Goal: Transaction & Acquisition: Purchase product/service

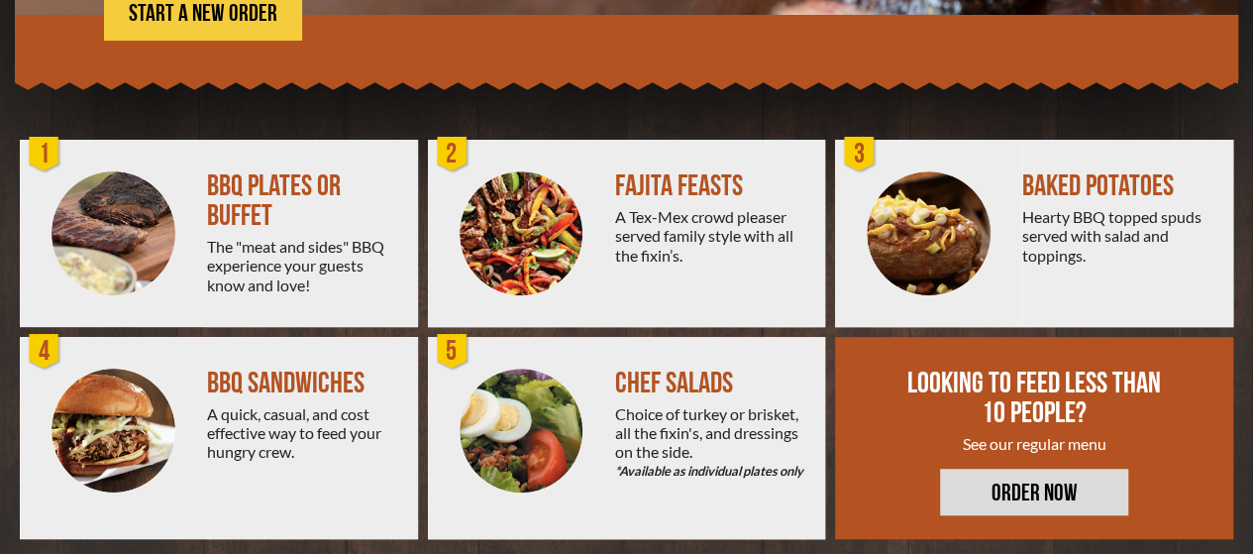
scroll to position [475, 0]
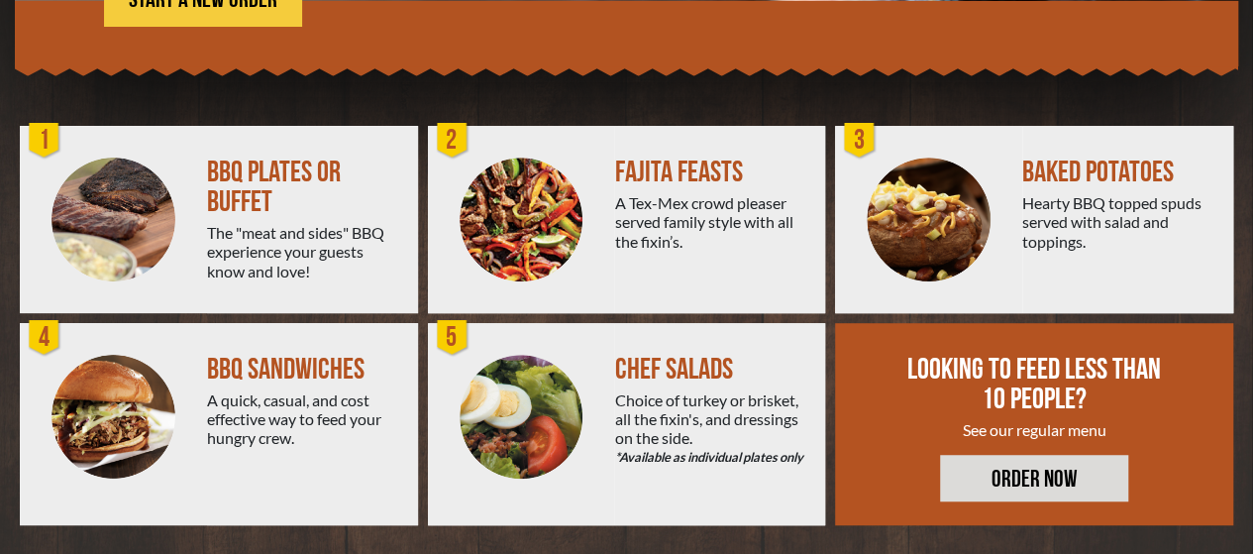
click at [252, 238] on div "The "meat and sides" BBQ experience your guests know and love!" at bounding box center [304, 251] width 195 height 57
click at [250, 178] on div "BBQ PLATES OR BUFFET" at bounding box center [304, 186] width 195 height 59
drag, startPoint x: 48, startPoint y: 140, endPoint x: 179, endPoint y: 29, distance: 172.2
click at [179, 29] on div "Great ways to feed GROUPS OF 10 OR MORE FOR PICK UP OR DELIVERY START A NEW ORD…" at bounding box center [626, 107] width 1223 height 858
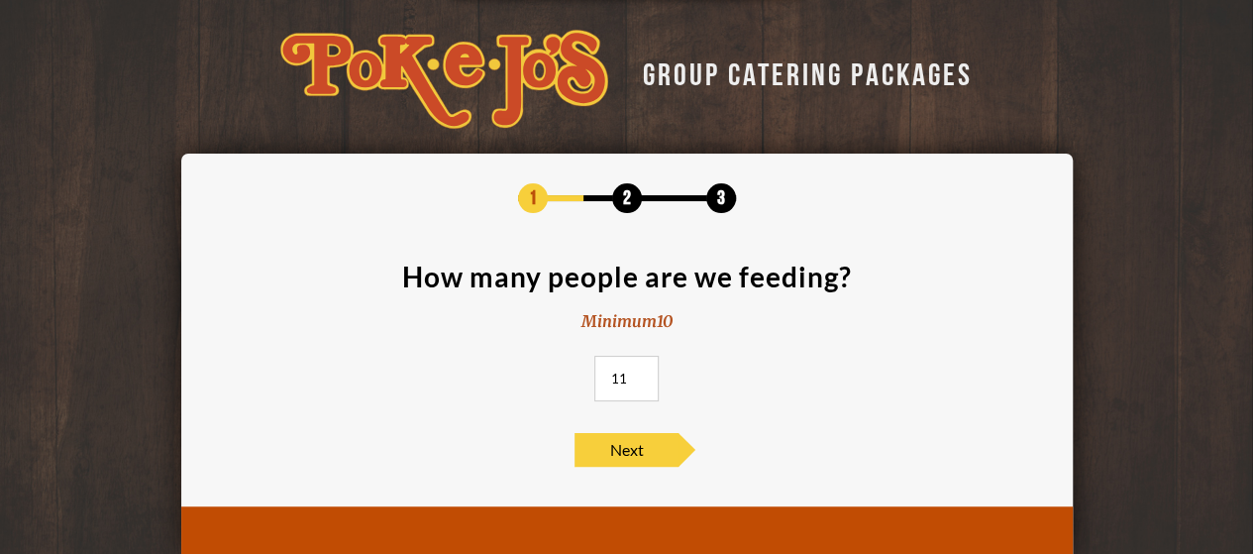
click at [640, 373] on input "11" at bounding box center [626, 379] width 64 height 46
click at [640, 373] on input "12" at bounding box center [626, 379] width 64 height 46
click at [640, 373] on input "13" at bounding box center [626, 379] width 64 height 46
click at [639, 371] on input "39" at bounding box center [626, 379] width 64 height 46
type input "40"
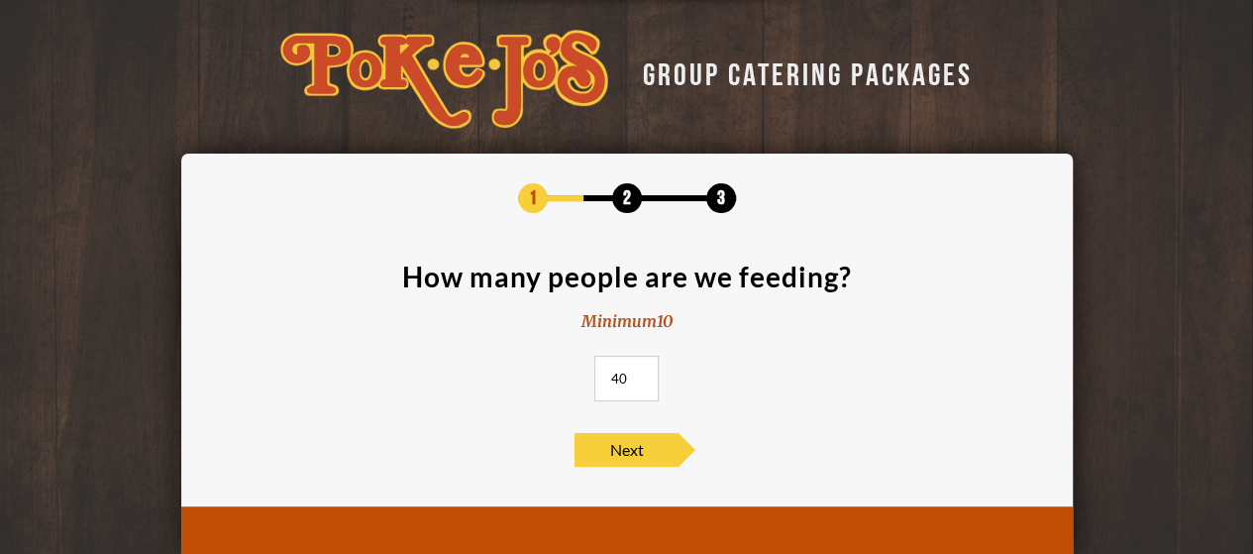
click at [639, 371] on input "40" at bounding box center [626, 379] width 64 height 46
click at [616, 442] on span "Next" at bounding box center [626, 450] width 104 height 34
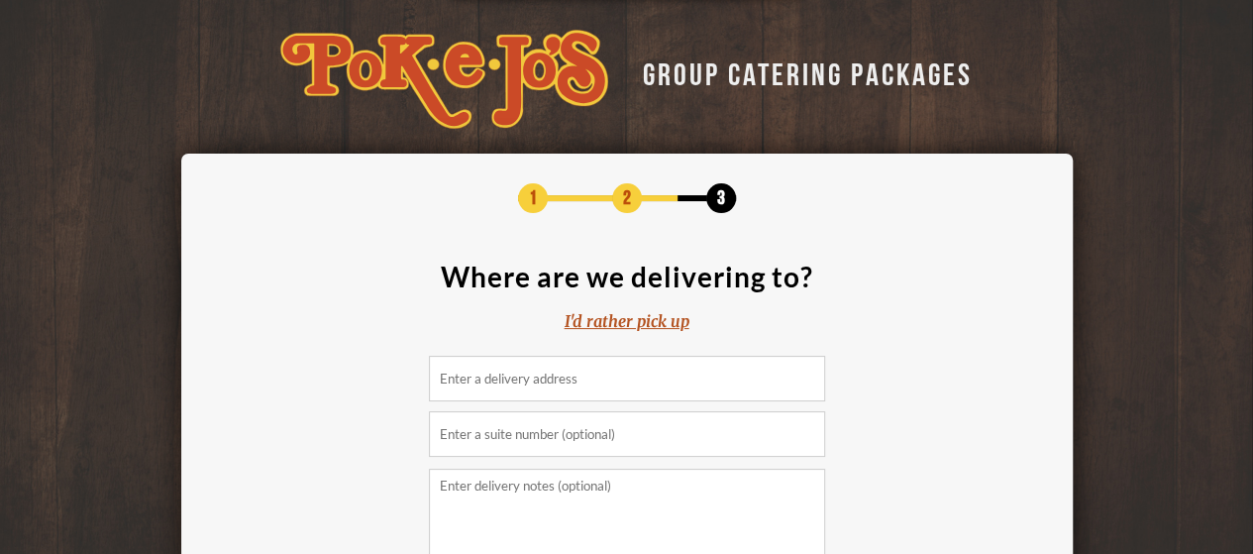
click at [604, 314] on div "I'd rather pick up" at bounding box center [627, 321] width 125 height 23
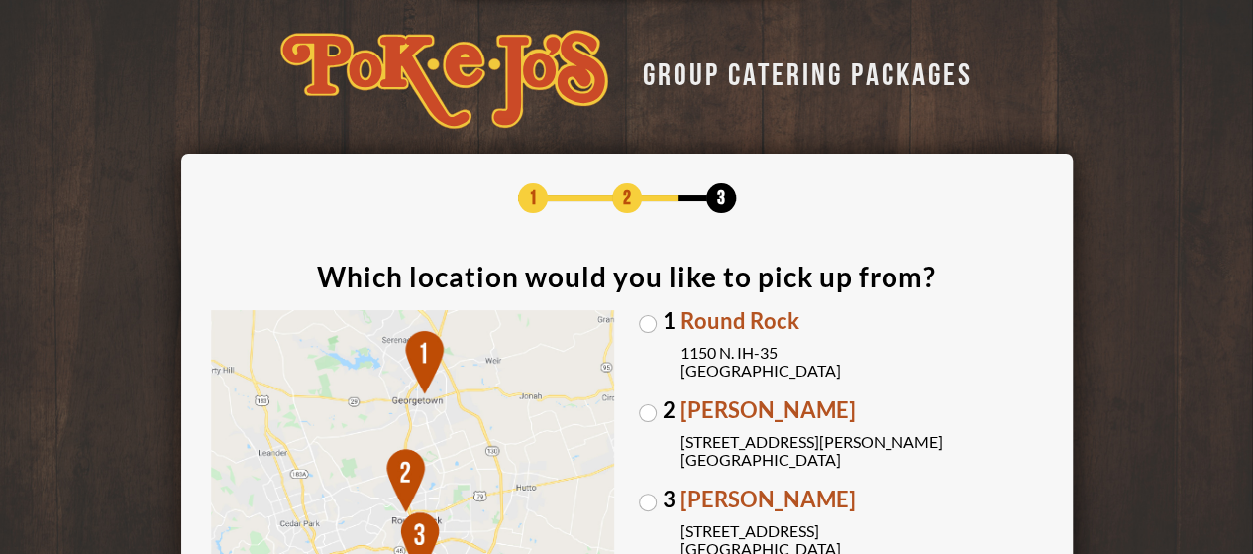
click at [648, 326] on label "1 Round Rock 1150 N. IH-35 Round Rock, TX 78761" at bounding box center [841, 344] width 404 height 69
click at [0, 0] on input "1 Round Rock 1150 N. IH-35 Round Rock, TX 78761" at bounding box center [0, 0] width 0 height 0
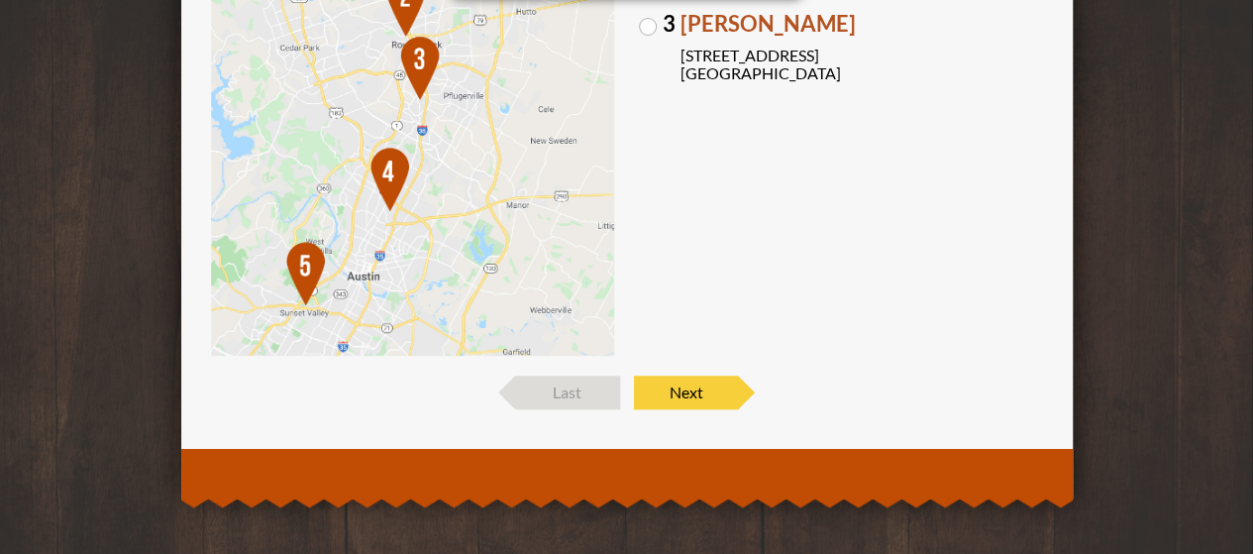
scroll to position [478, 0]
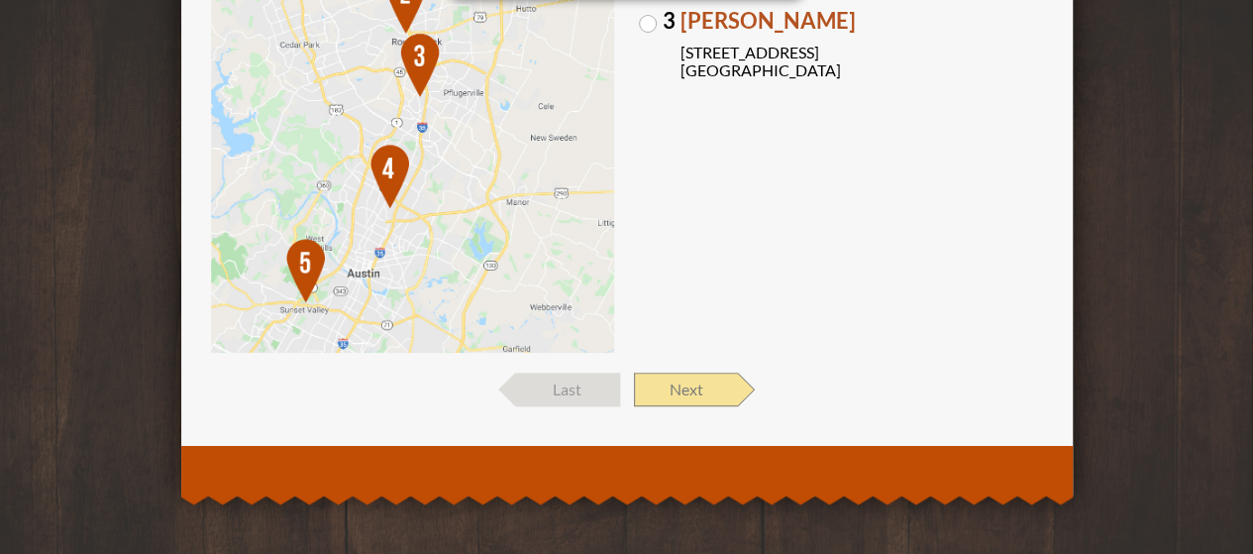
click at [688, 388] on span "Next" at bounding box center [686, 389] width 104 height 34
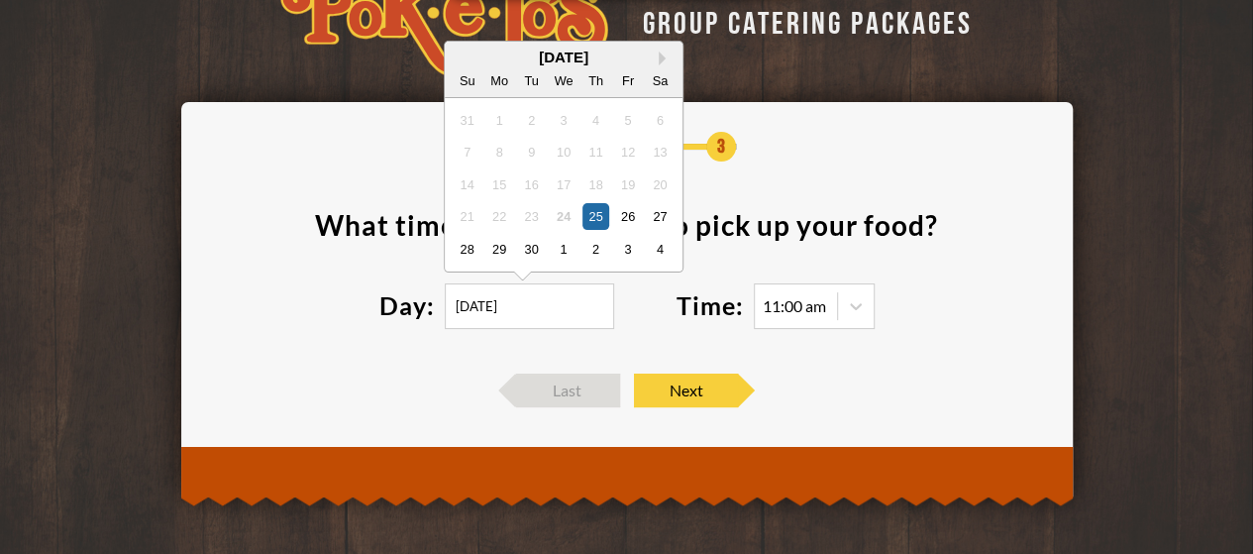
click at [489, 309] on input "09/25/2025" at bounding box center [529, 306] width 169 height 46
click at [467, 241] on div "28" at bounding box center [467, 248] width 27 height 27
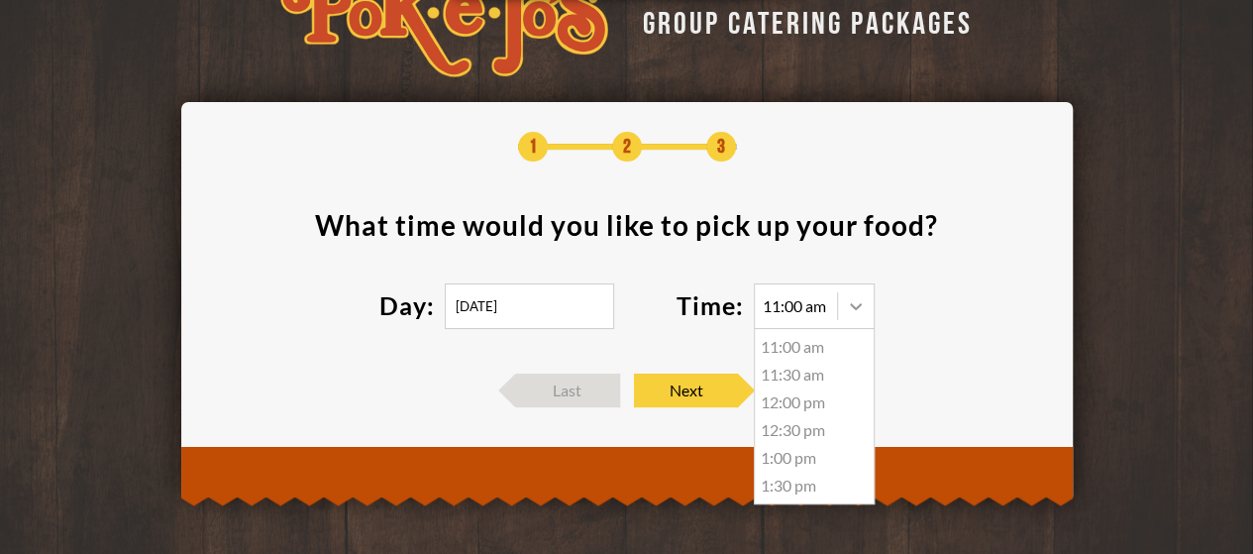
click at [856, 309] on icon at bounding box center [856, 306] width 20 height 20
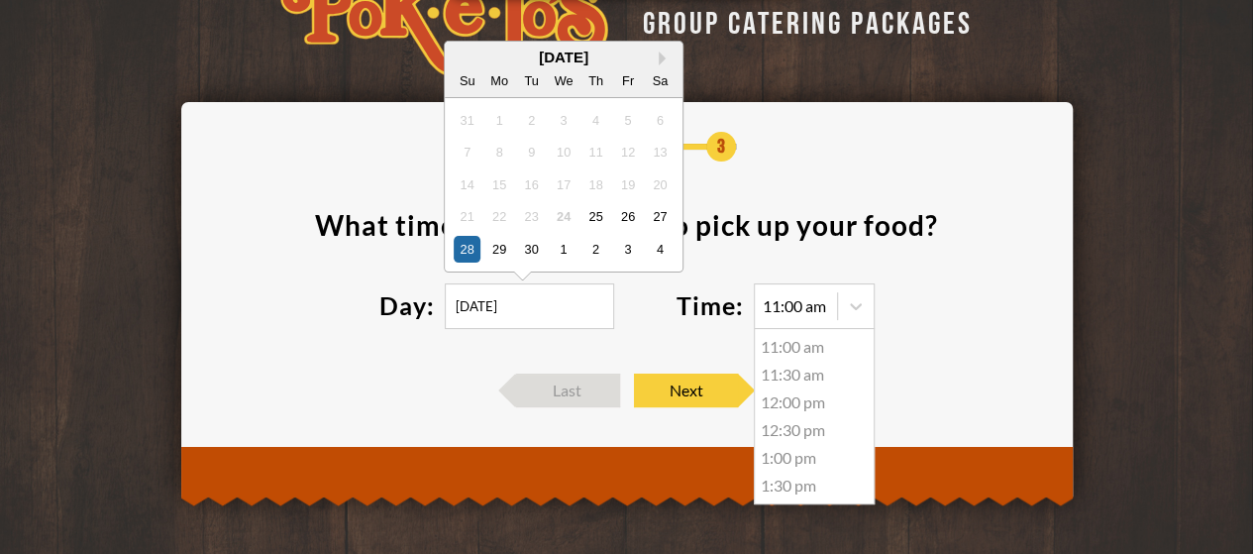
click at [533, 311] on input "09/28/2025" at bounding box center [529, 306] width 169 height 46
click at [664, 52] on button "Next Month" at bounding box center [666, 59] width 14 height 14
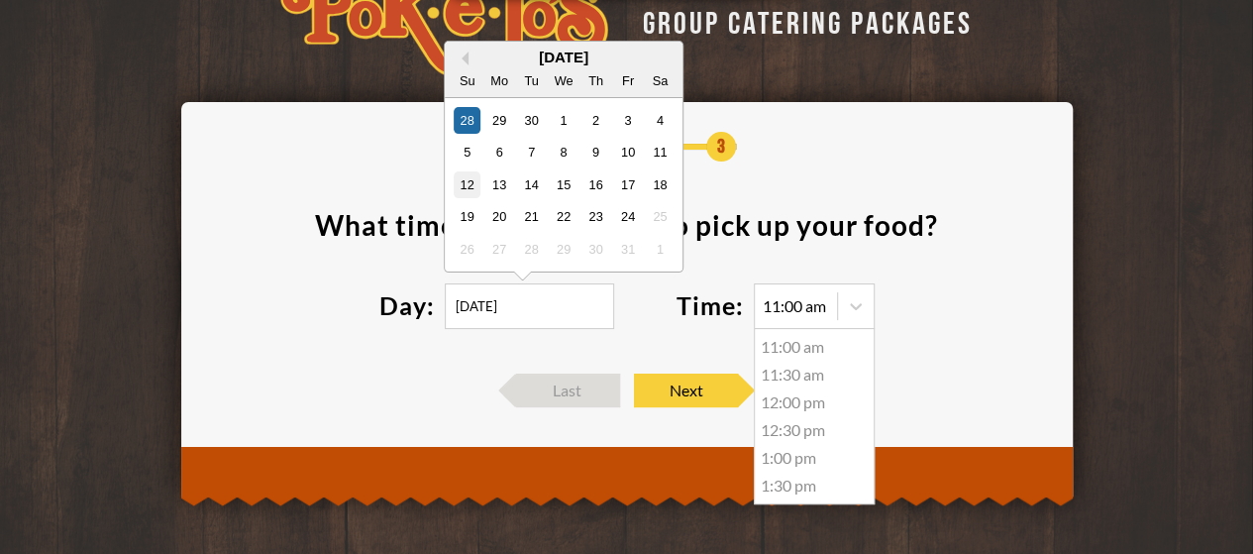
click at [467, 185] on div "12" at bounding box center [467, 183] width 27 height 27
type input "10/12/2025"
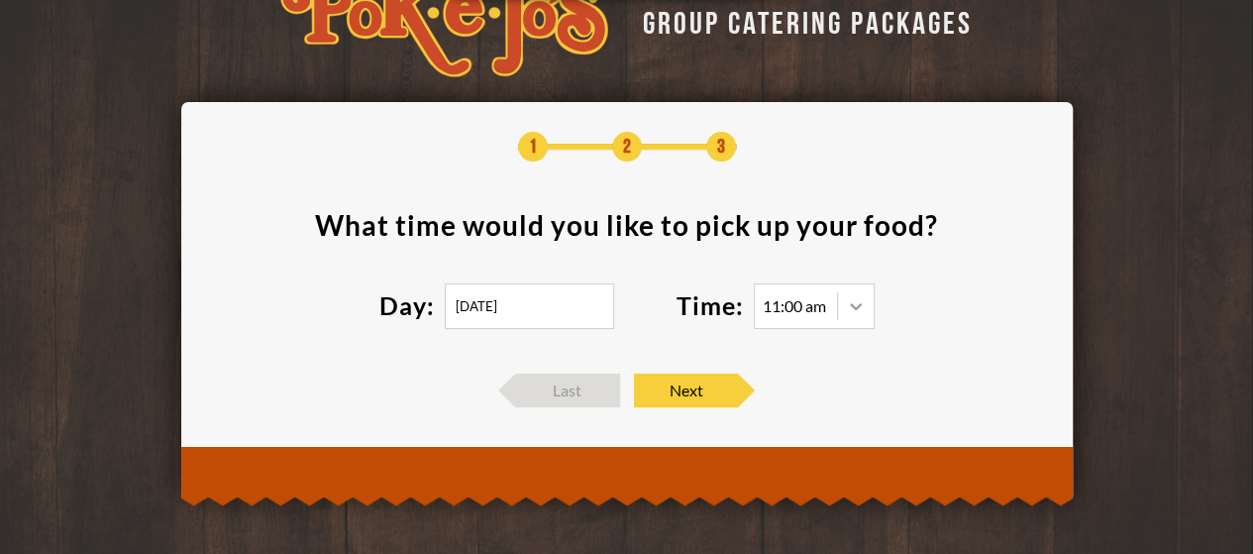
click at [856, 304] on icon at bounding box center [856, 306] width 20 height 20
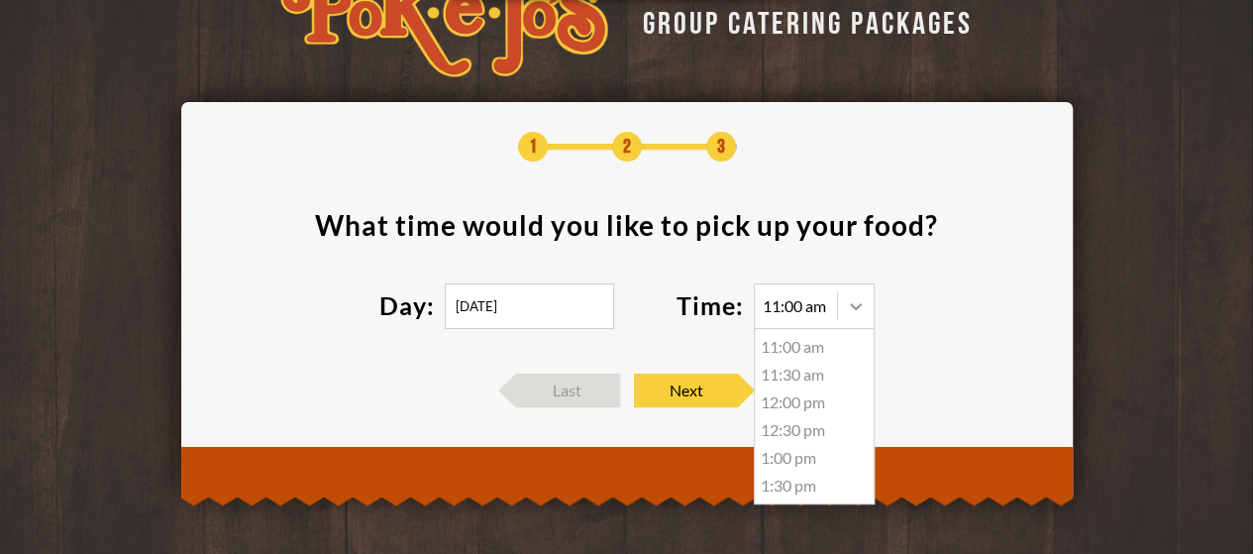
click at [856, 304] on icon at bounding box center [856, 306] width 20 height 20
click at [794, 370] on div "11:30 am" at bounding box center [814, 375] width 119 height 28
click at [855, 304] on icon at bounding box center [856, 306] width 20 height 20
click at [692, 386] on span "Next" at bounding box center [686, 390] width 104 height 34
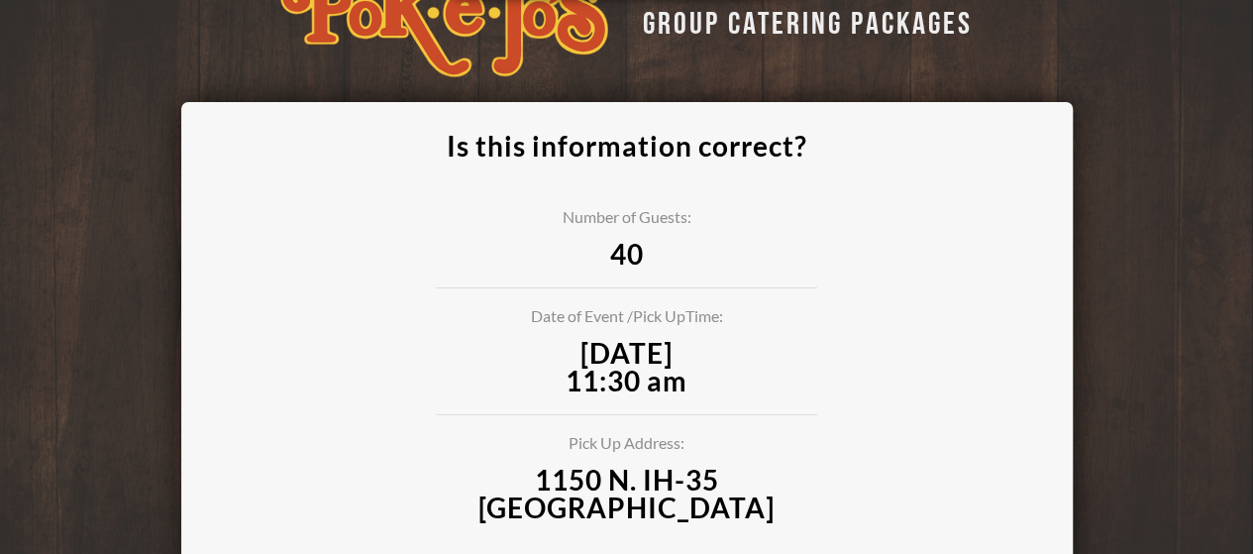
click at [1157, 352] on div "GROUP CATERING PACKAGES Is this information correct? Number of Guests: 40 Date …" at bounding box center [626, 325] width 1253 height 755
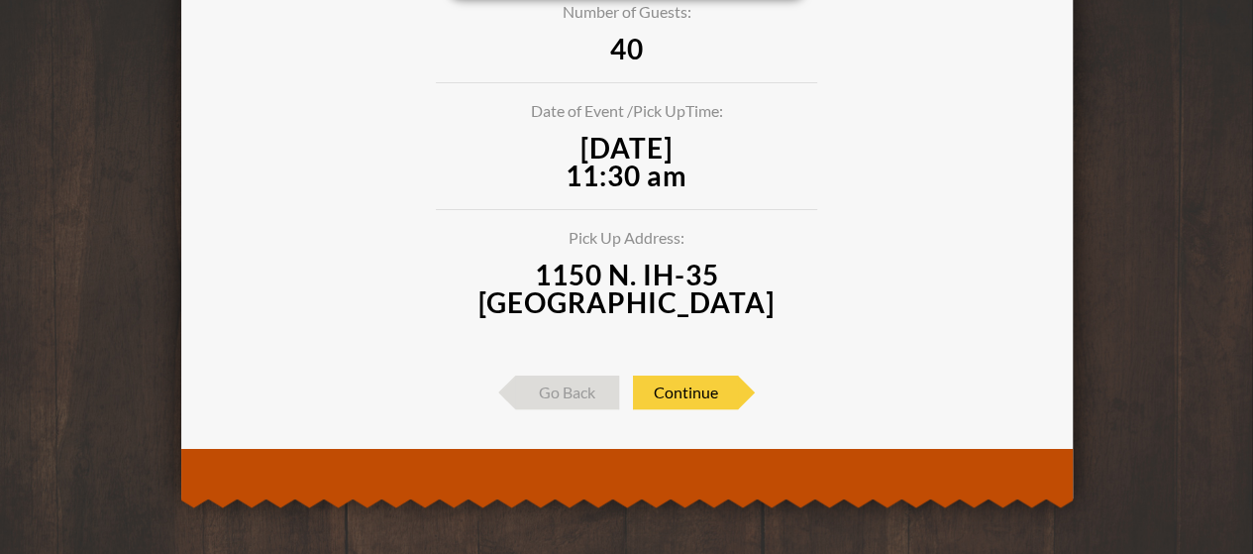
scroll to position [258, 0]
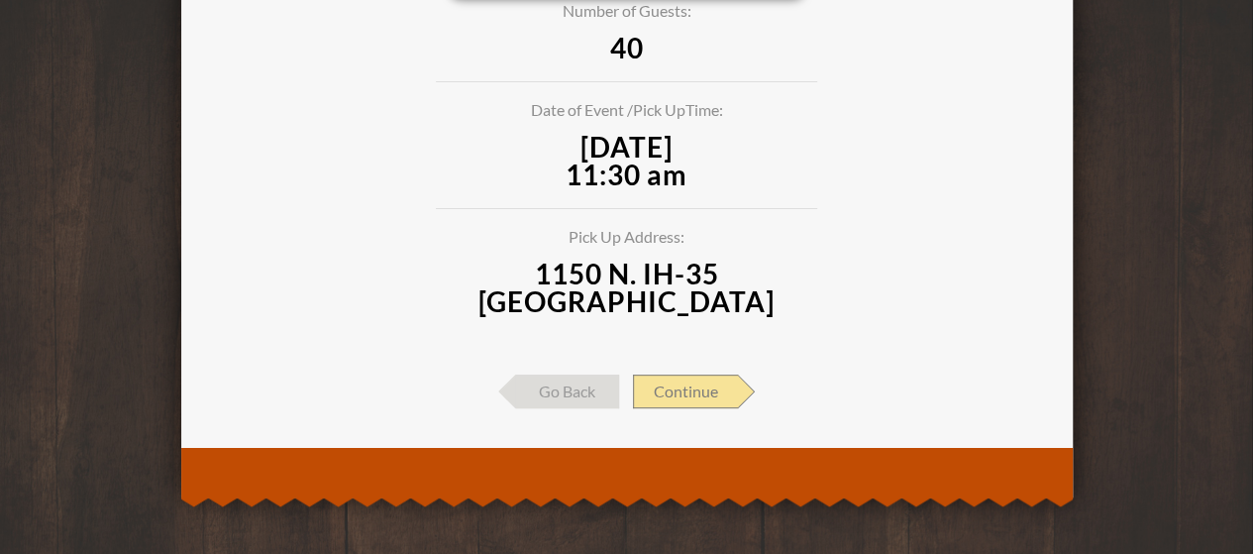
click at [685, 390] on span "Continue" at bounding box center [685, 391] width 105 height 34
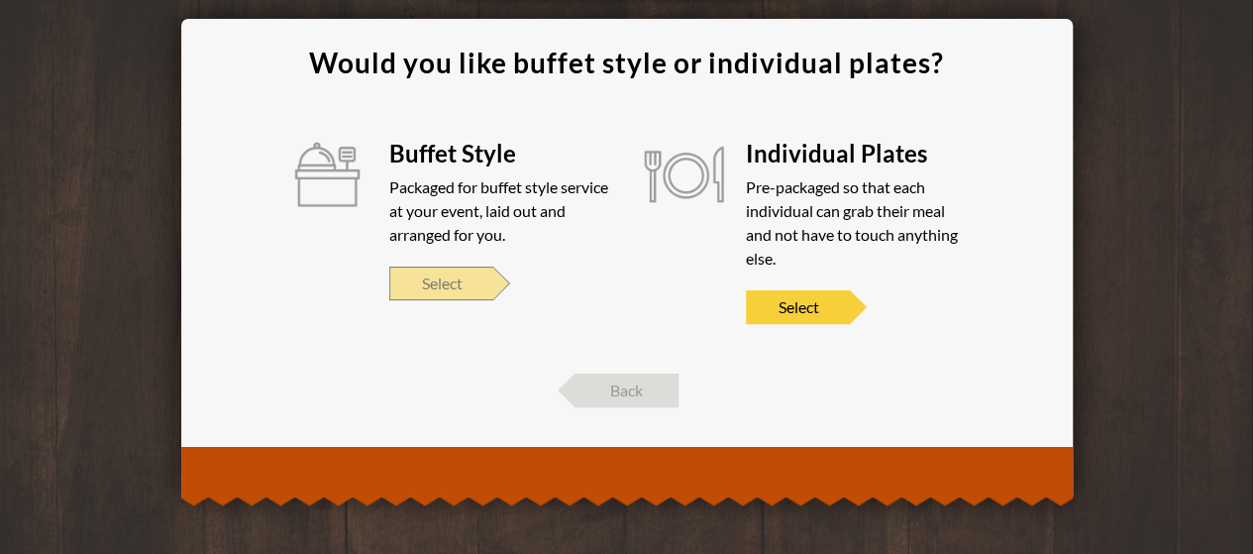
click at [437, 290] on span "Select" at bounding box center [441, 283] width 104 height 34
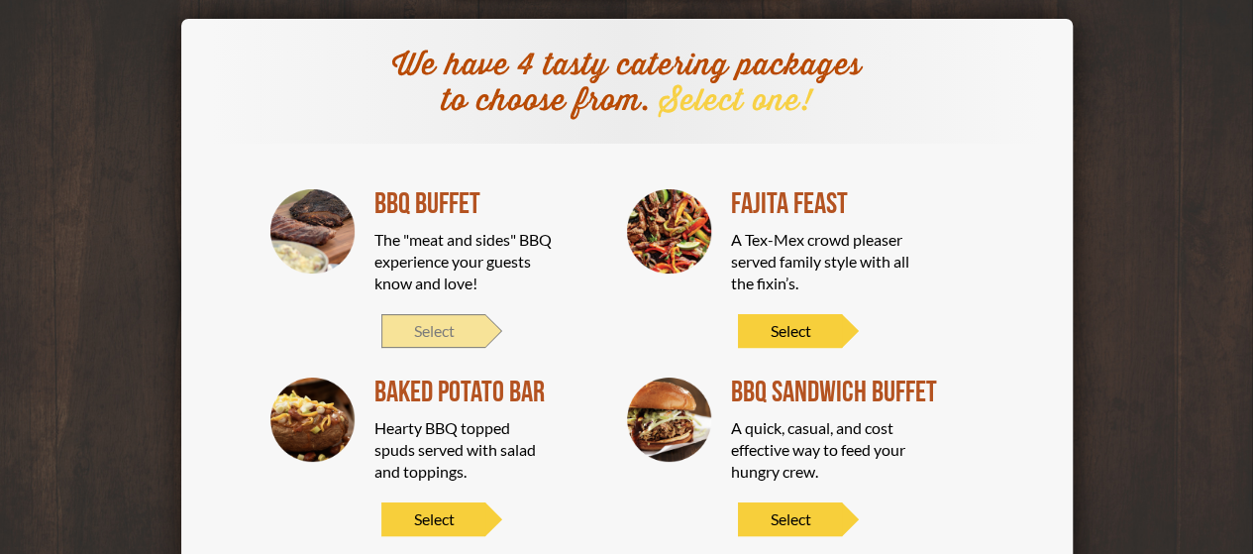
click at [437, 326] on span "Select" at bounding box center [433, 331] width 104 height 34
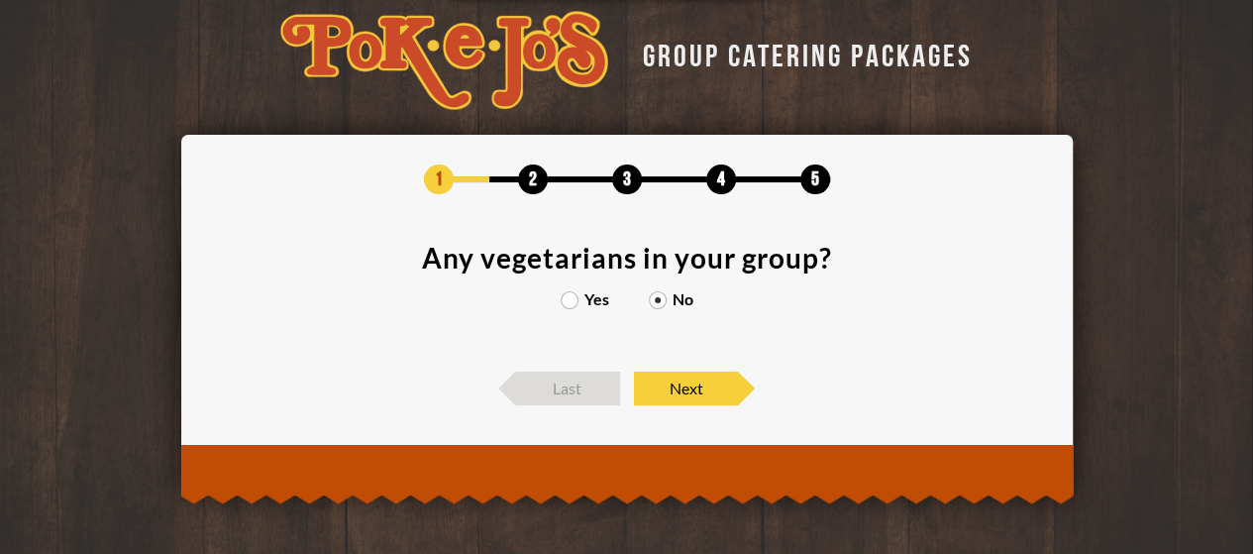
scroll to position [17, 0]
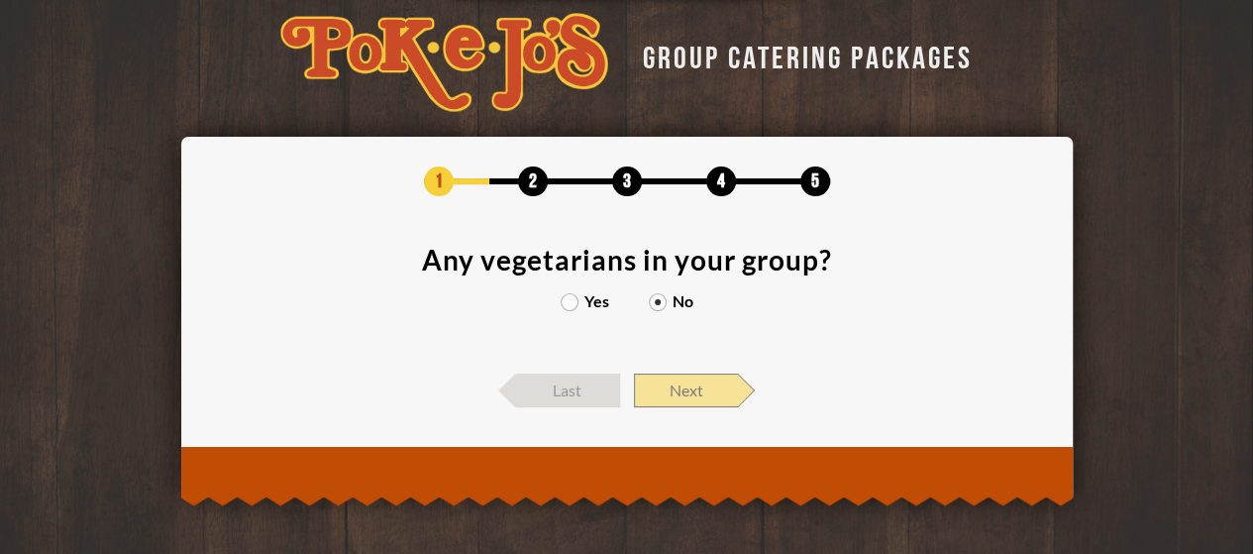
click at [703, 391] on span "Next" at bounding box center [686, 390] width 104 height 34
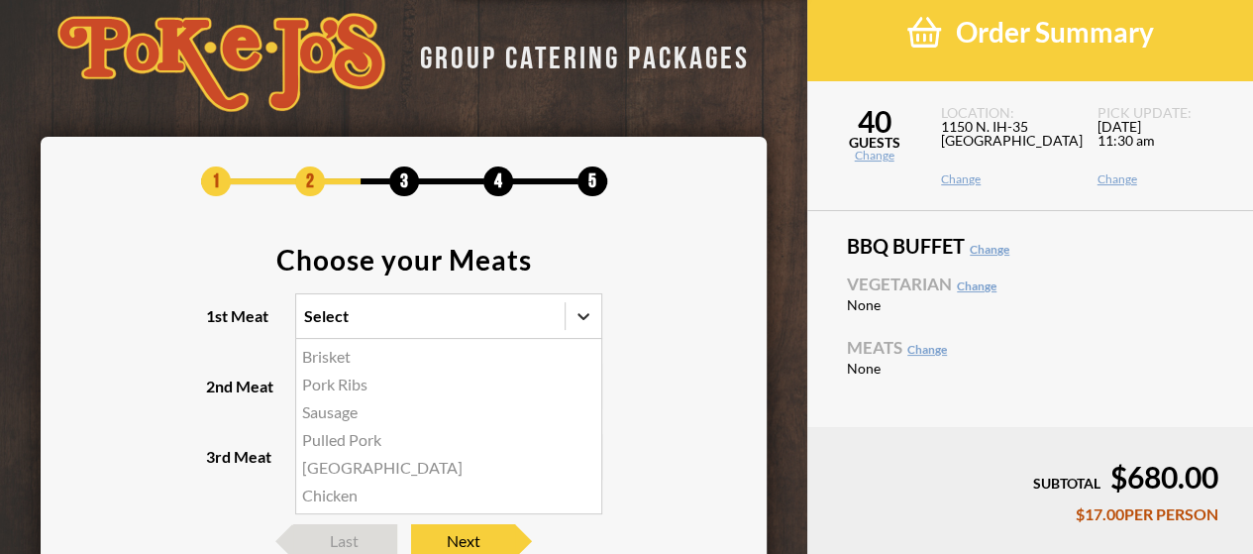
click at [581, 312] on icon at bounding box center [583, 316] width 20 height 20
click at [218, 325] on input "1st Meat option Brisket focused, 1 of 6. 6 results available. Use Up and Down t…" at bounding box center [218, 325] width 0 height 0
click at [327, 360] on div "Brisket" at bounding box center [448, 357] width 305 height 28
click at [218, 325] on input "1st Meat option Brisket focused, 1 of 6. 6 results available. Use Up and Down t…" at bounding box center [218, 325] width 0 height 0
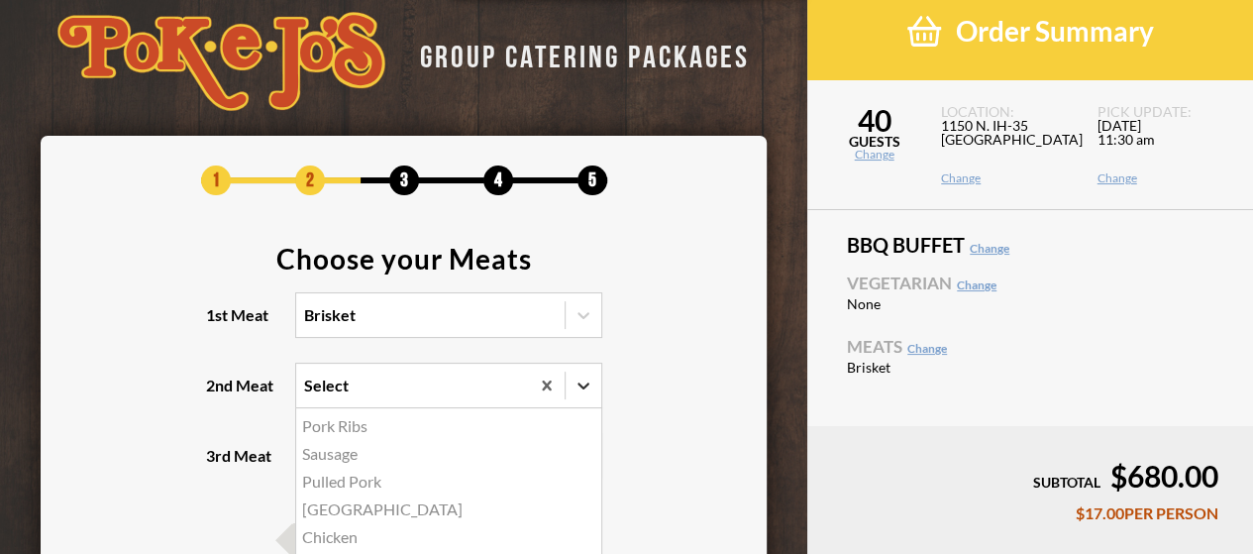
click at [588, 386] on icon at bounding box center [583, 385] width 20 height 20
click at [218, 394] on input "2nd Meat option Pork Ribs focused, 1 of 5. 5 results available. Use Up and Down…" at bounding box center [218, 394] width 0 height 0
click at [317, 507] on div "Turkey" at bounding box center [448, 509] width 305 height 28
click at [218, 394] on input "2nd Meat option Turkey focused, 4 of 5. 5 results available. Use Up and Down to…" at bounding box center [218, 394] width 0 height 0
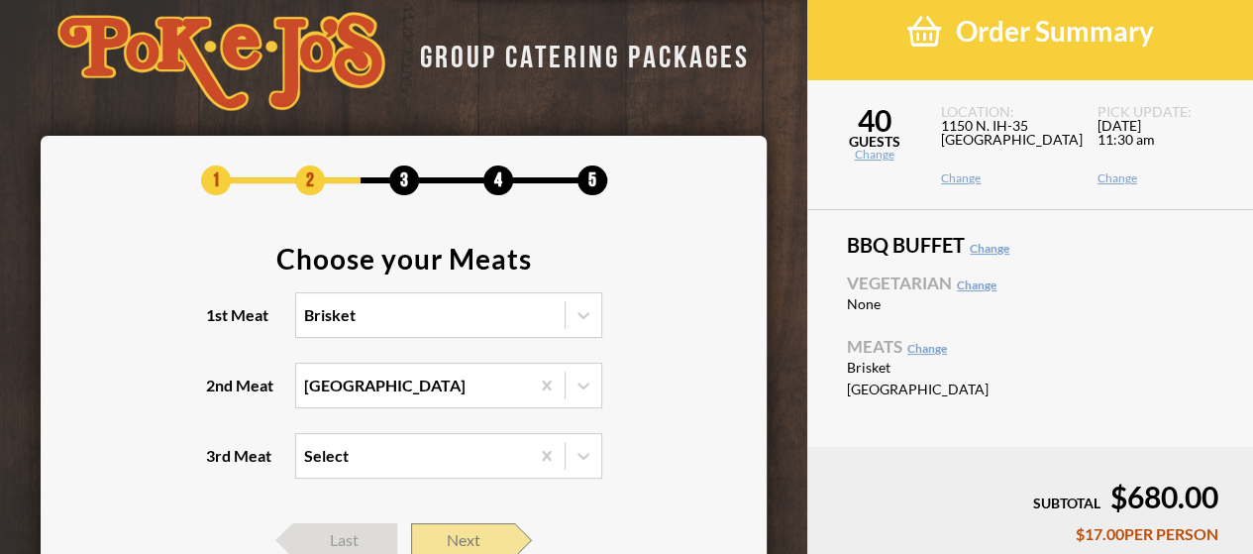
click at [445, 532] on span "Next" at bounding box center [463, 540] width 104 height 34
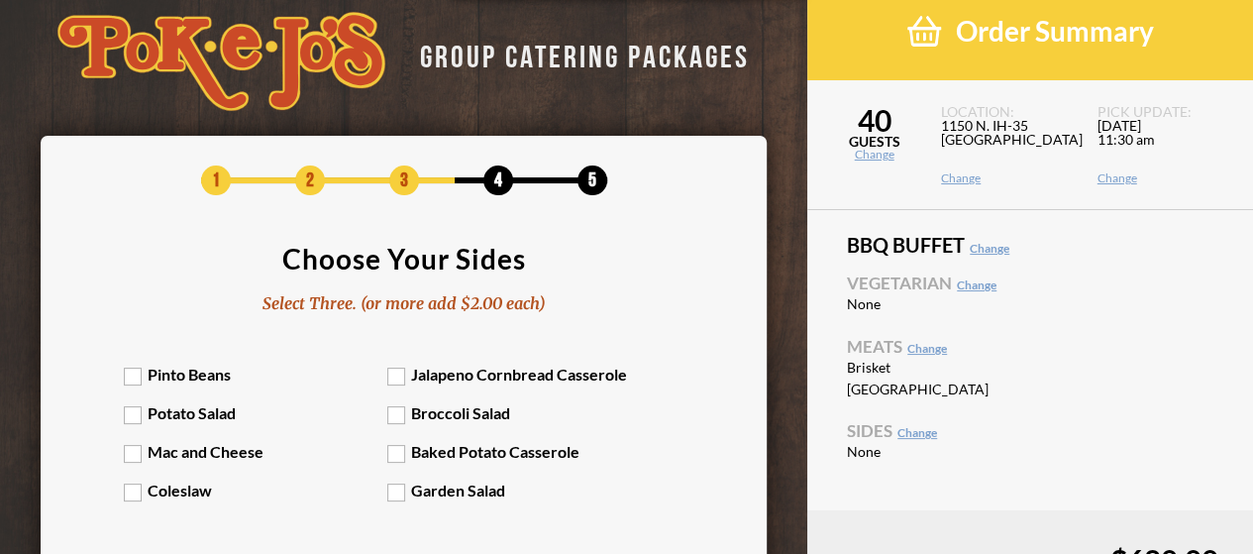
click at [398, 413] on label "Broccoli Salad" at bounding box center [518, 412] width 263 height 19
click at [0, 0] on input "Broccoli Salad" at bounding box center [0, 0] width 0 height 0
click at [396, 455] on label "Baked Potato Casserole" at bounding box center [518, 451] width 263 height 19
click at [0, 0] on input "Baked Potato Casserole" at bounding box center [0, 0] width 0 height 0
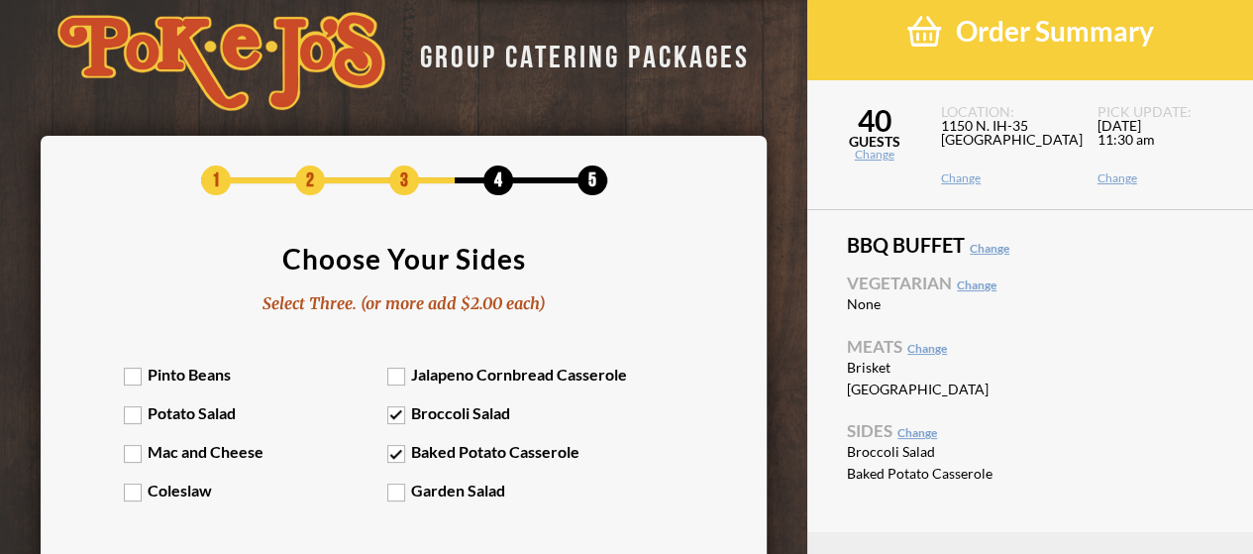
click at [393, 379] on label "Jalapeno Cornbread Casserole" at bounding box center [518, 373] width 263 height 19
click at [0, 0] on input "Jalapeno Cornbread Casserole" at bounding box center [0, 0] width 0 height 0
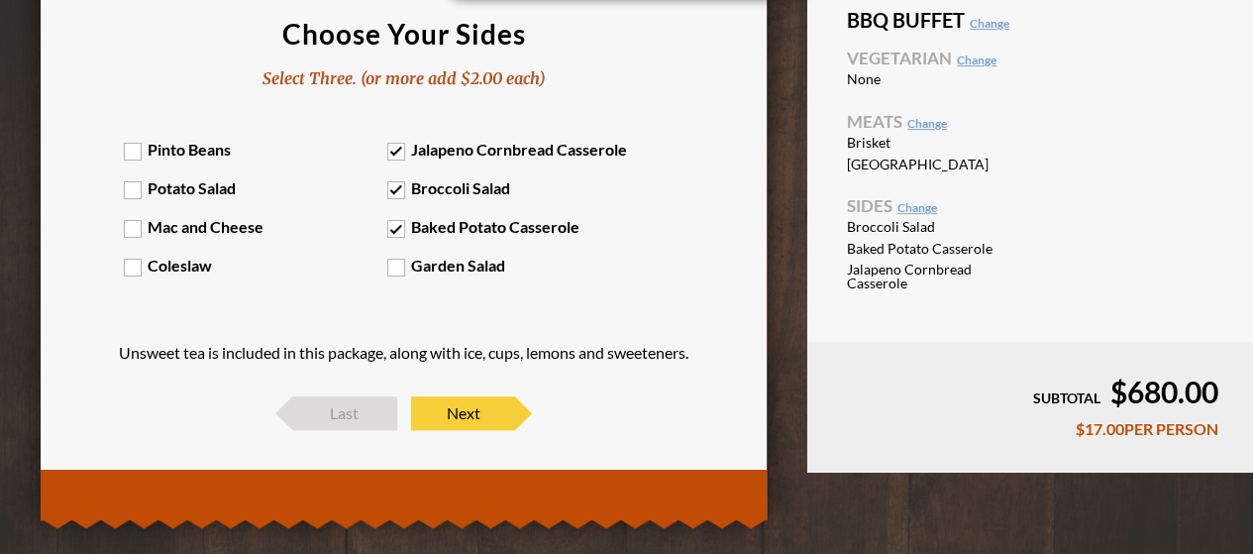
scroll to position [266, 0]
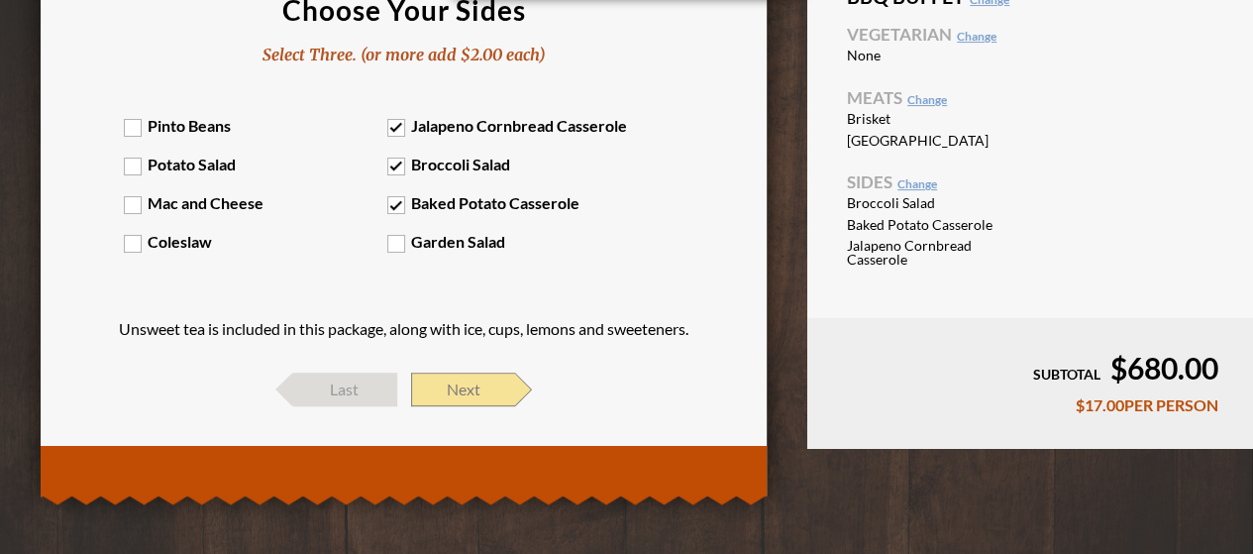
click at [458, 387] on span "Next" at bounding box center [463, 389] width 104 height 34
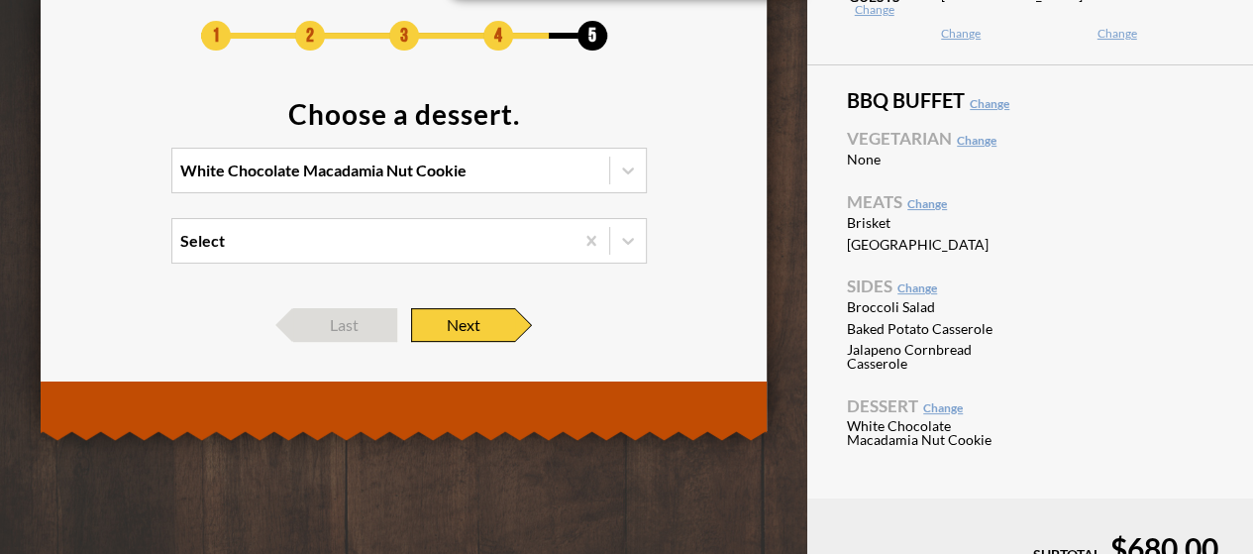
scroll to position [162, 0]
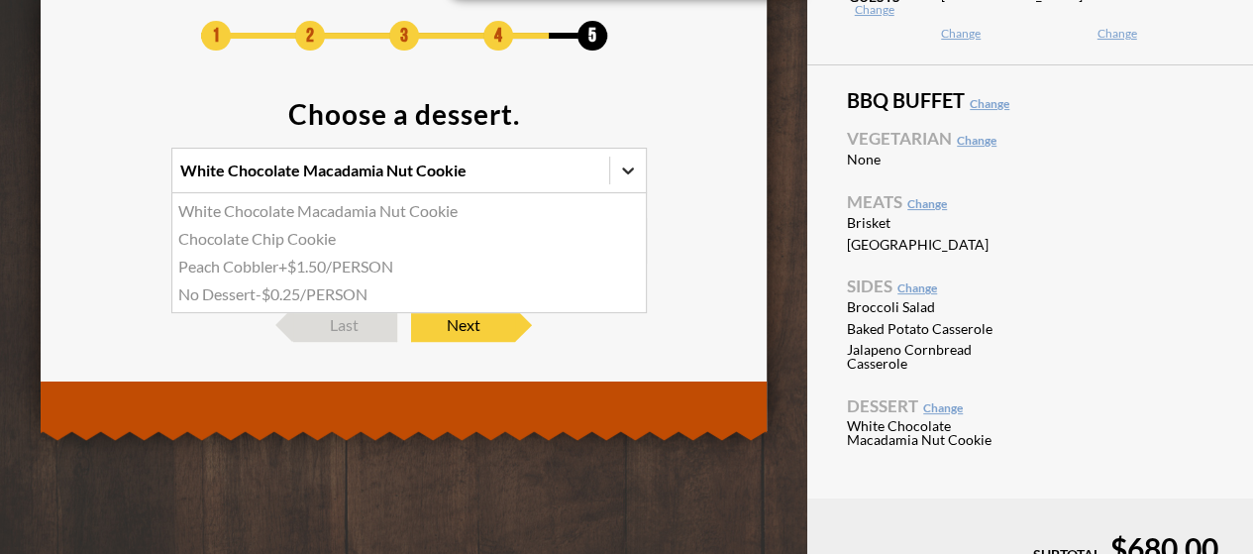
click at [619, 167] on icon at bounding box center [628, 170] width 20 height 20
click at [94, 179] on input "option White Chocolate Macadamia Nut Cookie focused, 1 of 4. 4 results availabl…" at bounding box center [94, 179] width 0 height 0
click at [293, 239] on div "Chocolate Chip Cookie" at bounding box center [408, 239] width 473 height 28
click at [94, 179] on input "option Chocolate Chip Cookie focused, 2 of 4. 4 results available. Use Up and D…" at bounding box center [94, 179] width 0 height 0
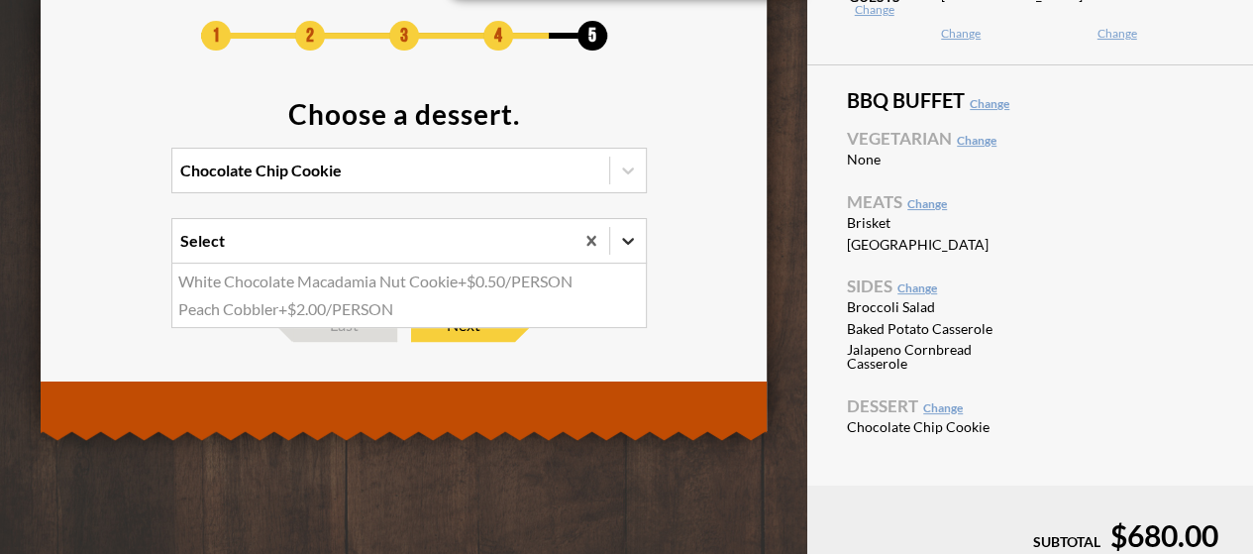
click at [623, 238] on icon at bounding box center [628, 241] width 12 height 7
click at [94, 250] on input "option White Chocolate Macadamia Nut Cookie focused, 1 of 2. 2 results availabl…" at bounding box center [94, 250] width 0 height 0
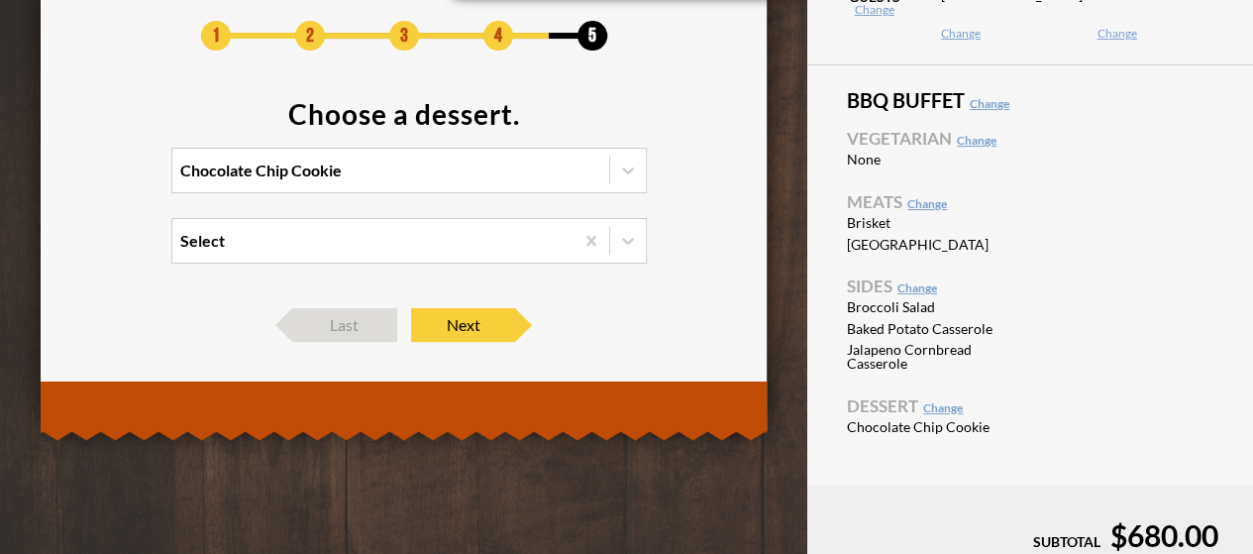
click at [692, 346] on div "1 2 3 4 5 Choose a dessert. Chocolate Chip Cookie Select Last Next" at bounding box center [404, 181] width 727 height 380
click at [469, 323] on span "Next" at bounding box center [463, 325] width 104 height 34
